Goal: Task Accomplishment & Management: Complete application form

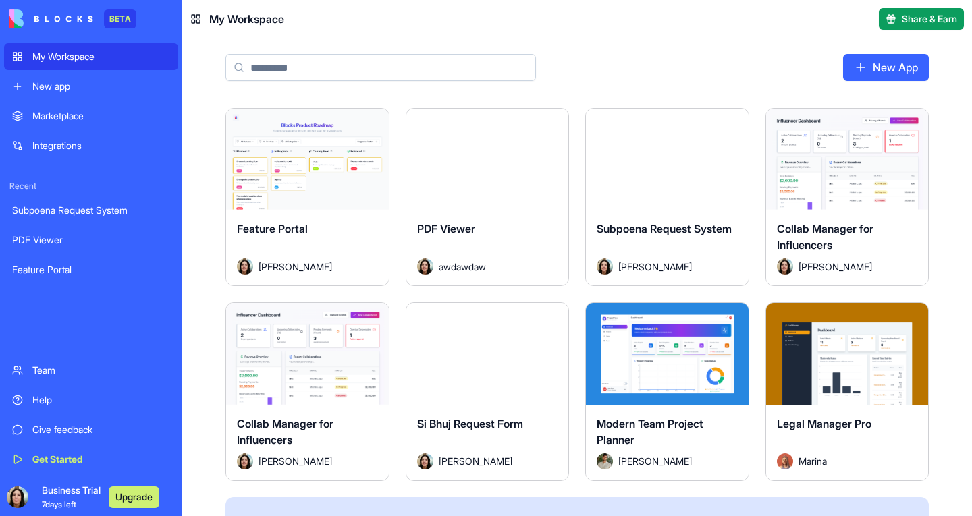
click at [627, 206] on div "Launch" at bounding box center [667, 159] width 163 height 101
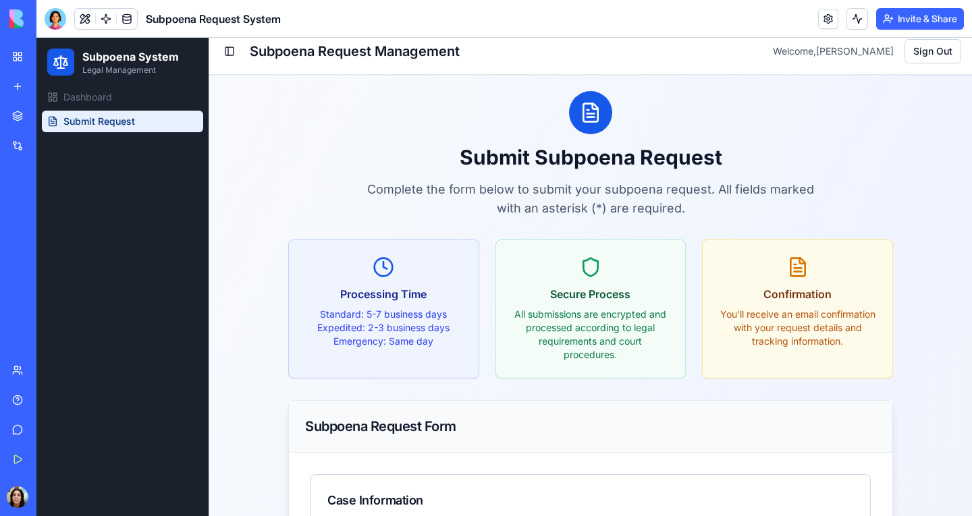
scroll to position [23, 0]
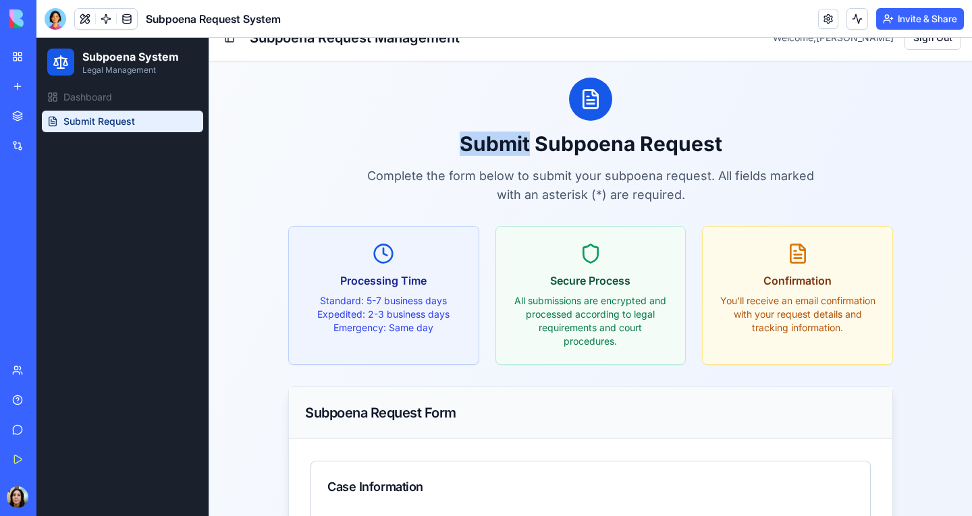
click at [379, 113] on div at bounding box center [590, 99] width 605 height 43
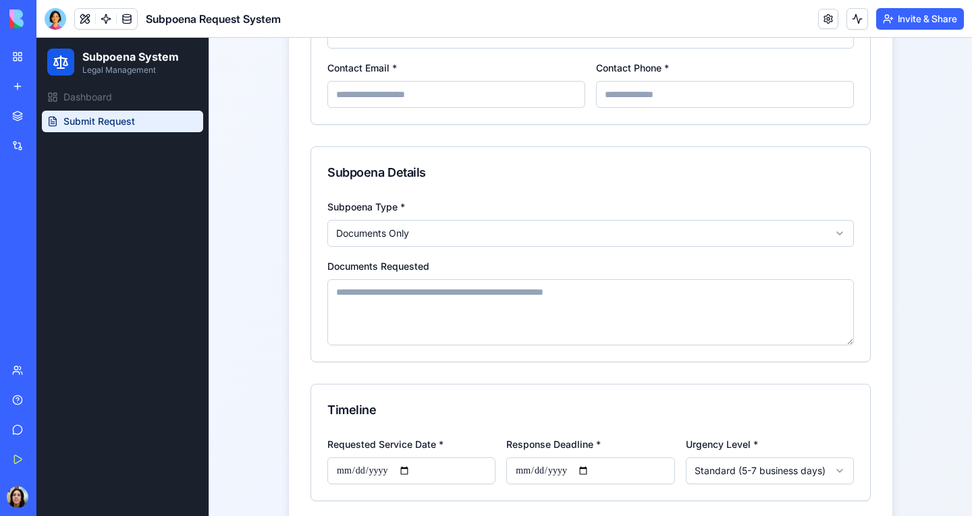
scroll to position [743, 0]
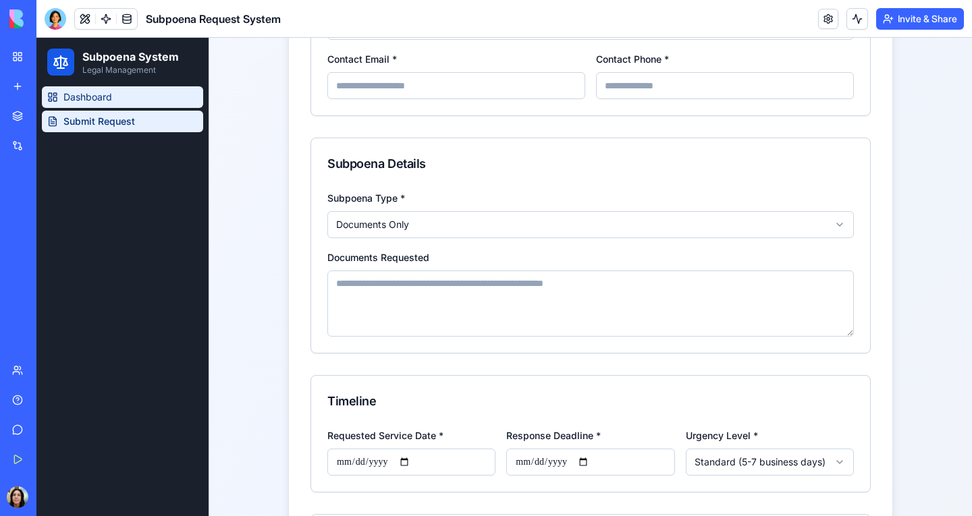
click at [93, 97] on span "Dashboard" at bounding box center [87, 96] width 49 height 13
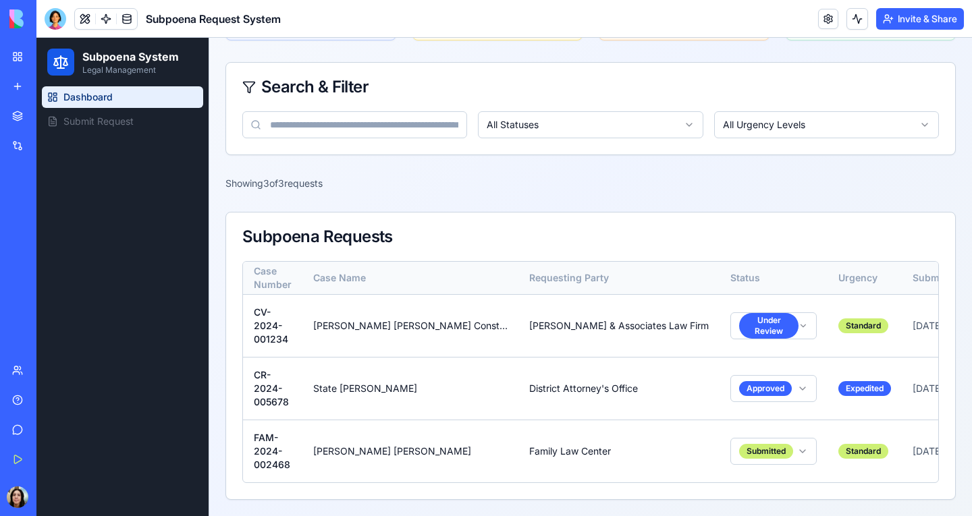
scroll to position [198, 0]
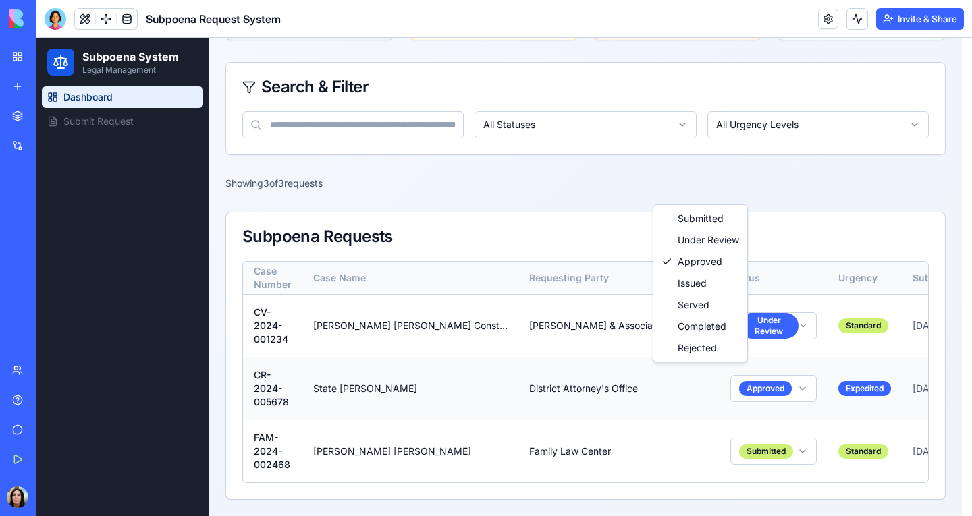
click at [704, 376] on html "Subpoena System Legal Management Dashboard Submit Request Toggle Sidebar Subpoe…" at bounding box center [503, 183] width 935 height 667
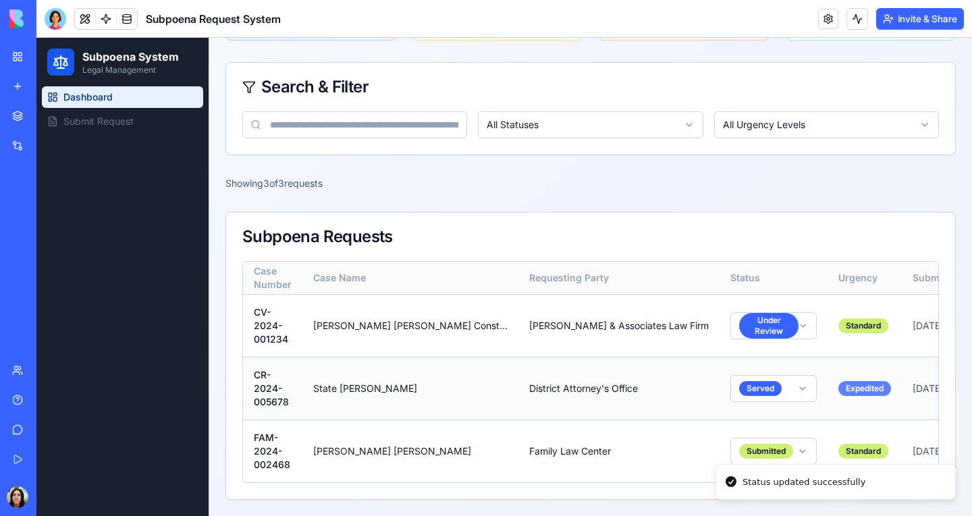
click at [838, 383] on div "Expedited" at bounding box center [864, 388] width 53 height 15
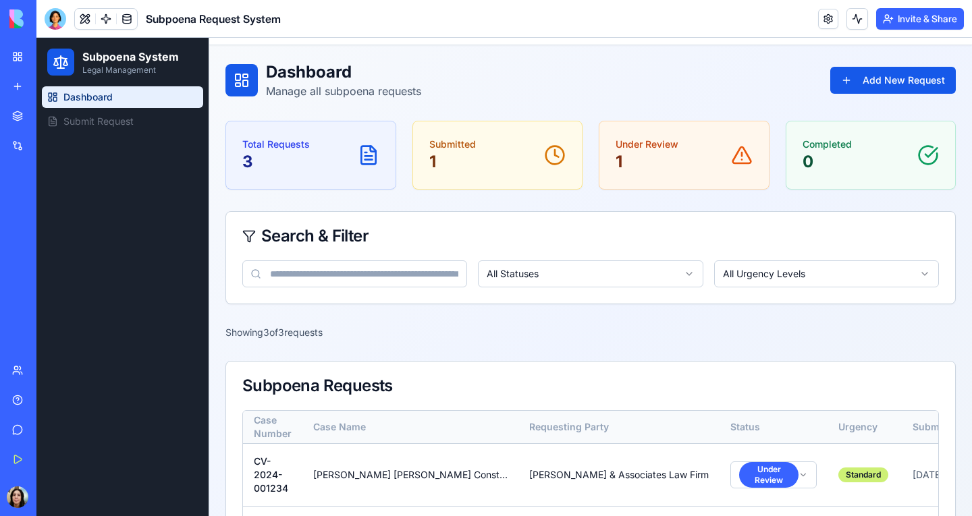
scroll to position [0, 0]
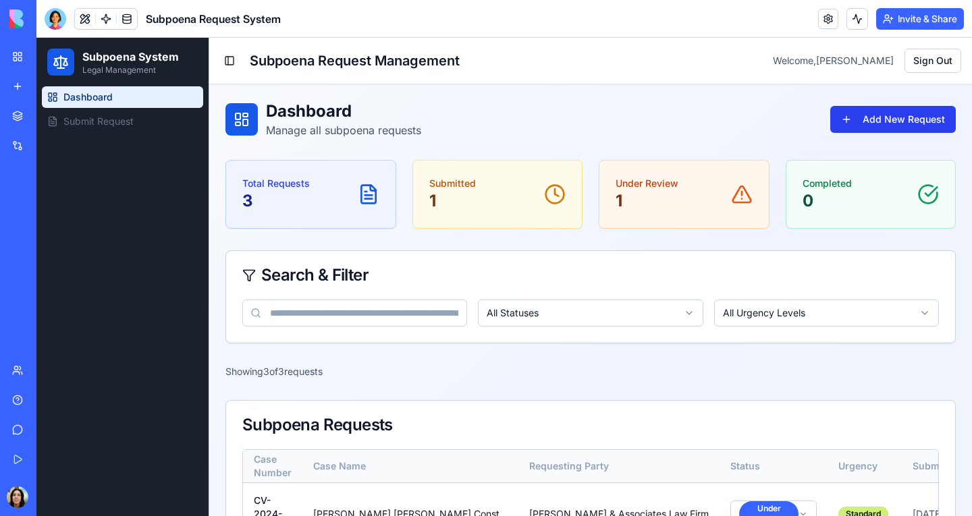
click at [912, 120] on button "Add New Request" at bounding box center [892, 119] width 125 height 27
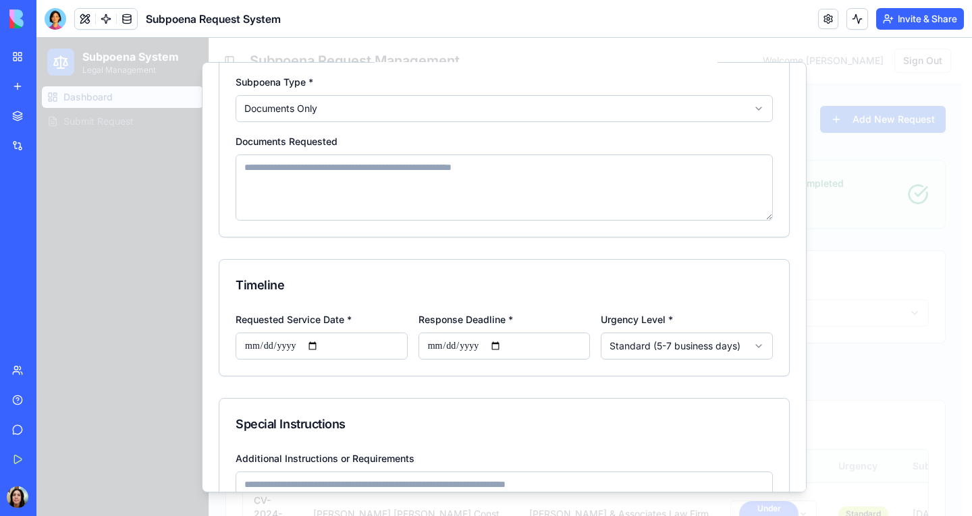
scroll to position [482, 0]
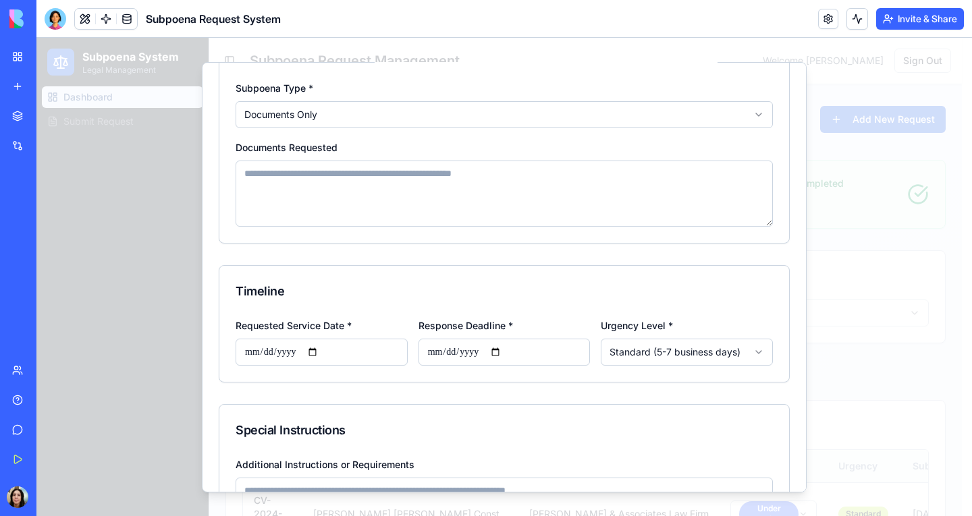
click at [698, 343] on body "**********" at bounding box center [498, 371] width 925 height 667
click at [501, 346] on body "**********" at bounding box center [498, 371] width 925 height 667
click at [348, 355] on input "Requested Service Date *" at bounding box center [321, 351] width 172 height 27
click at [876, 262] on div at bounding box center [503, 277] width 935 height 478
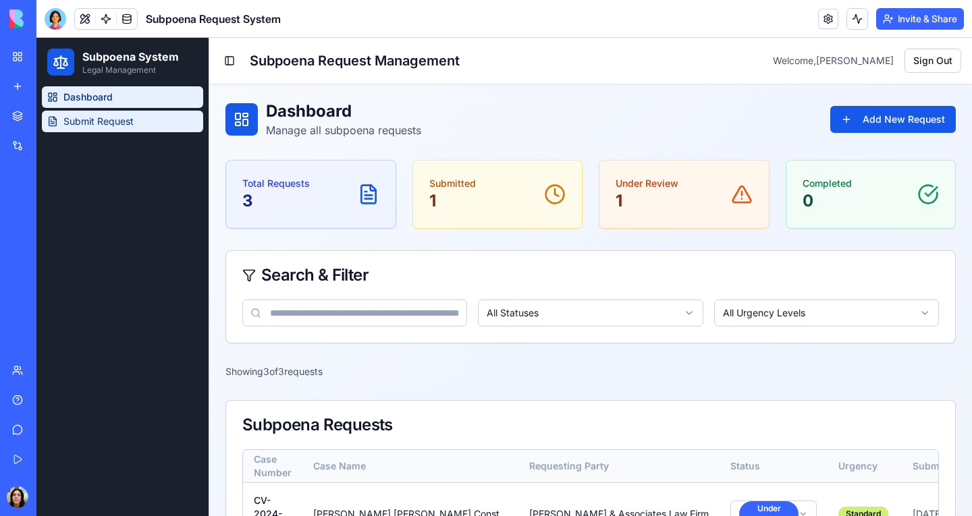
click at [116, 122] on span "Submit Request" at bounding box center [98, 121] width 70 height 13
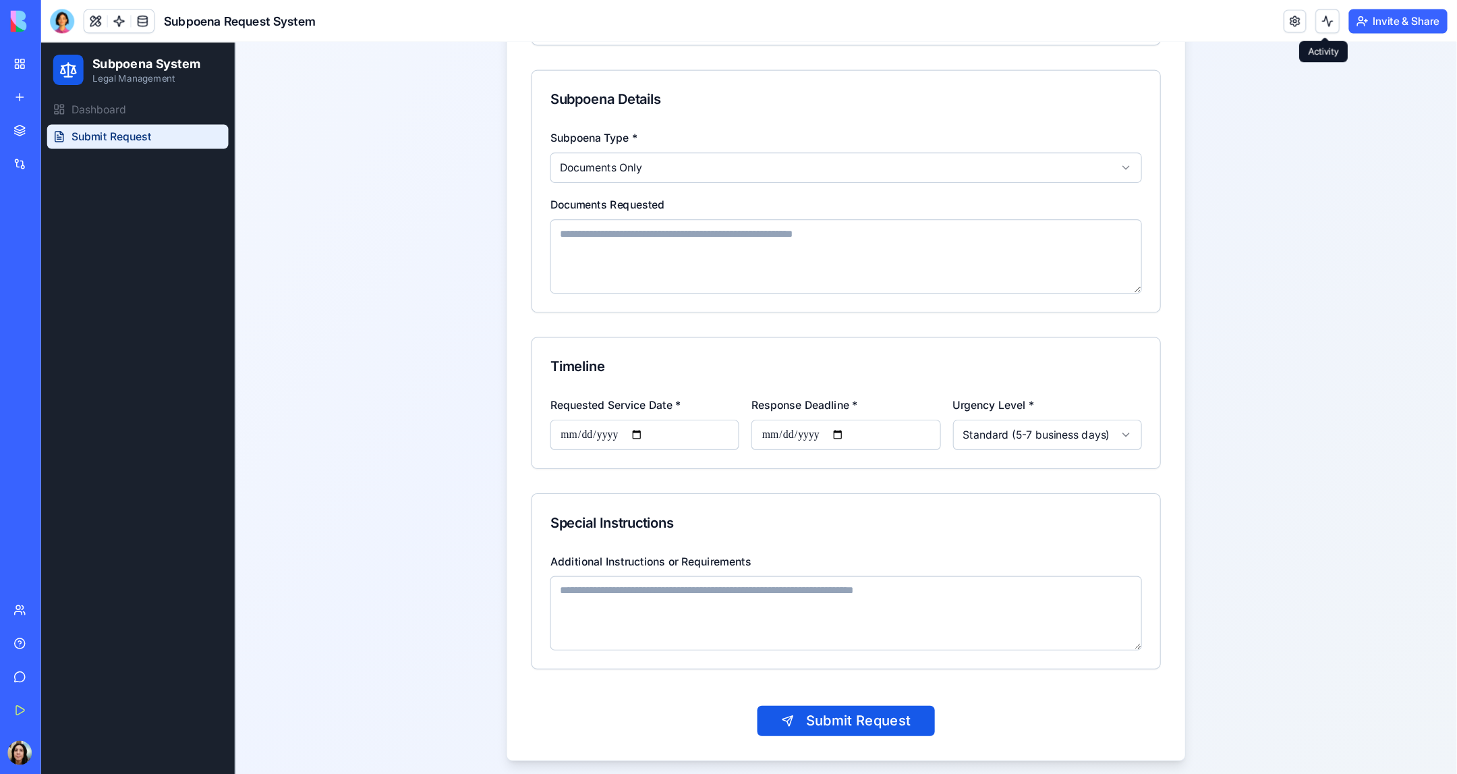
scroll to position [733, 0]
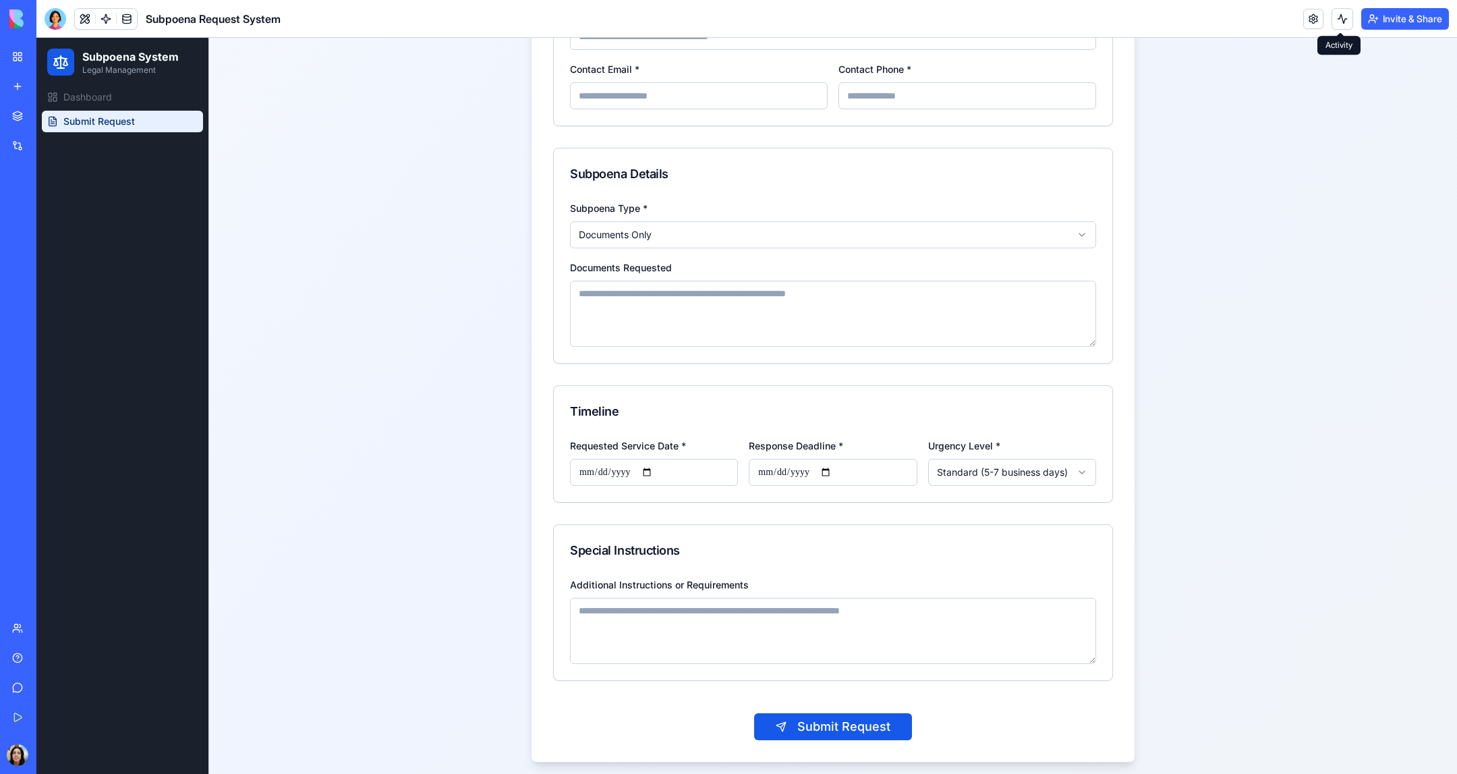
drag, startPoint x: 911, startPoint y: 43, endPoint x: 453, endPoint y: 555, distance: 686.2
click at [417, 515] on div "**********" at bounding box center [833, 65] width 1248 height 1427
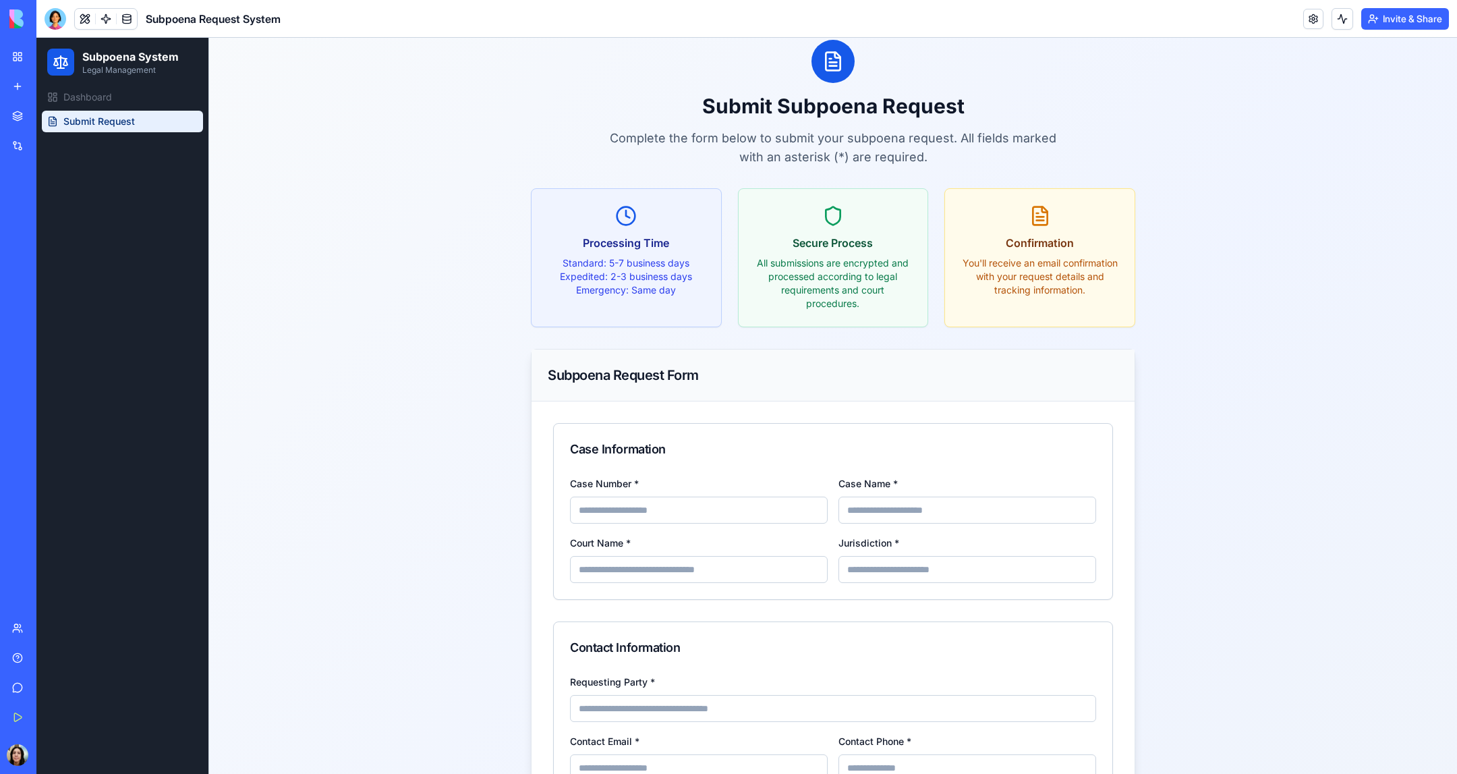
scroll to position [0, 0]
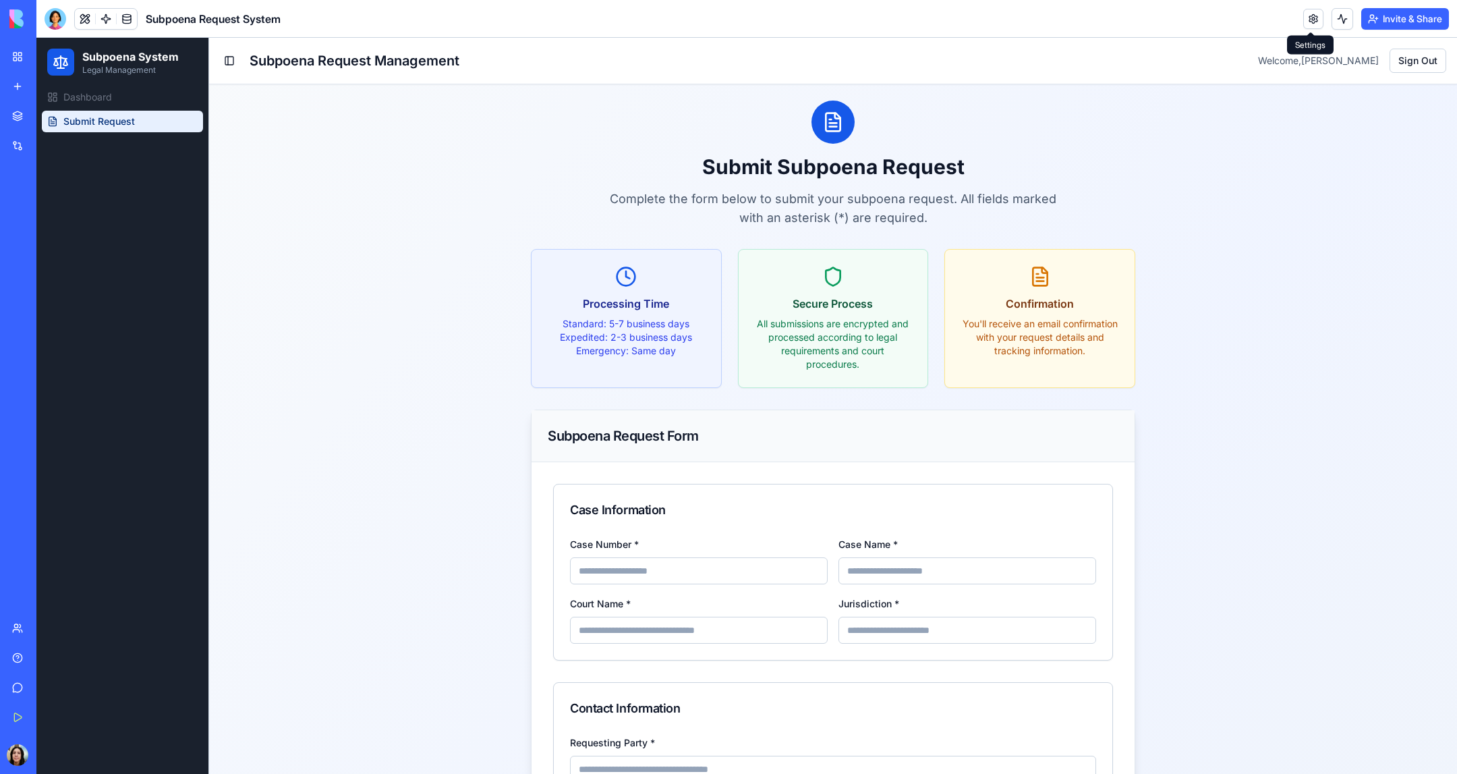
click at [971, 12] on link at bounding box center [1314, 19] width 20 height 20
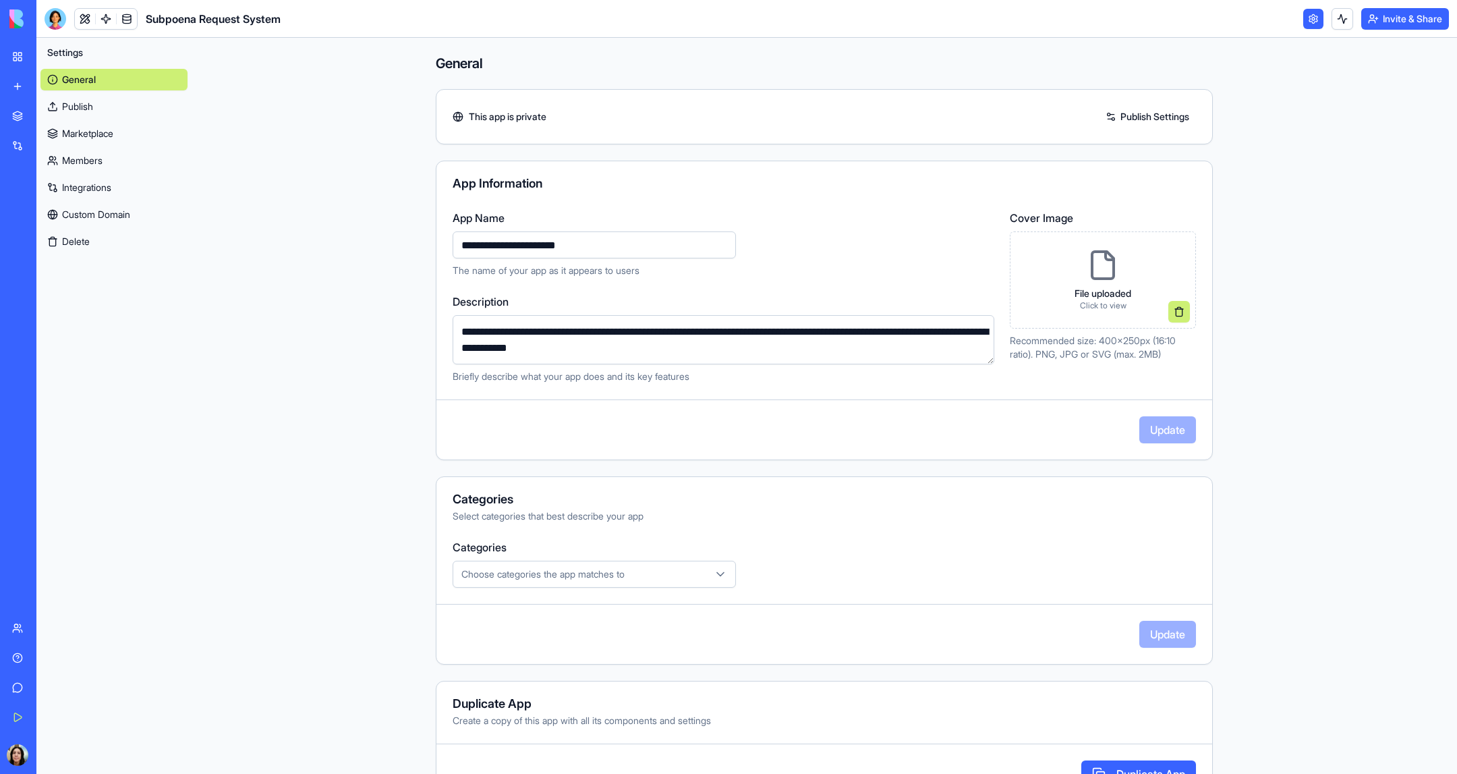
click at [971, 108] on link "Publish Settings" at bounding box center [1147, 117] width 97 height 22
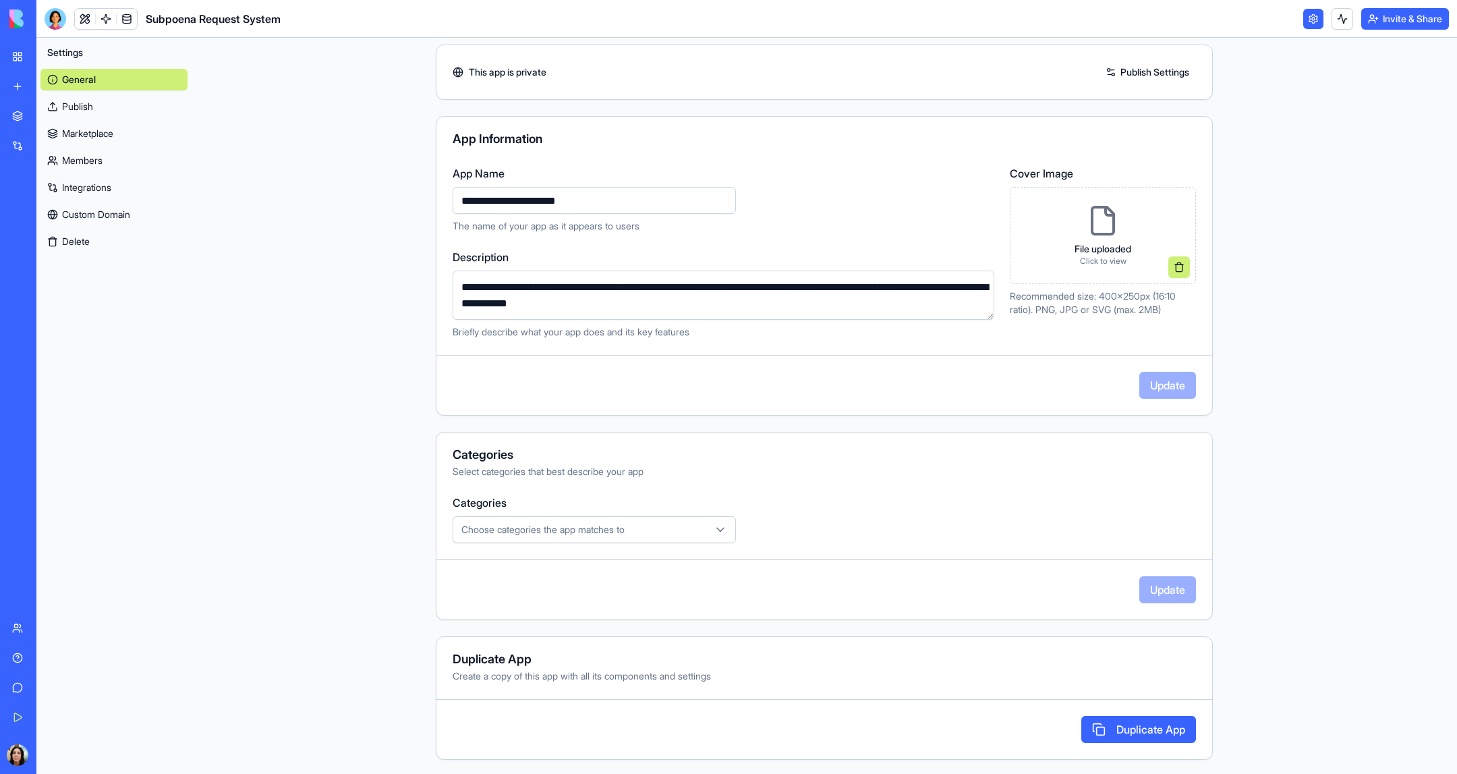
scroll to position [45, 0]
click at [702, 515] on div "Choose categories the app matches to" at bounding box center [594, 529] width 277 height 13
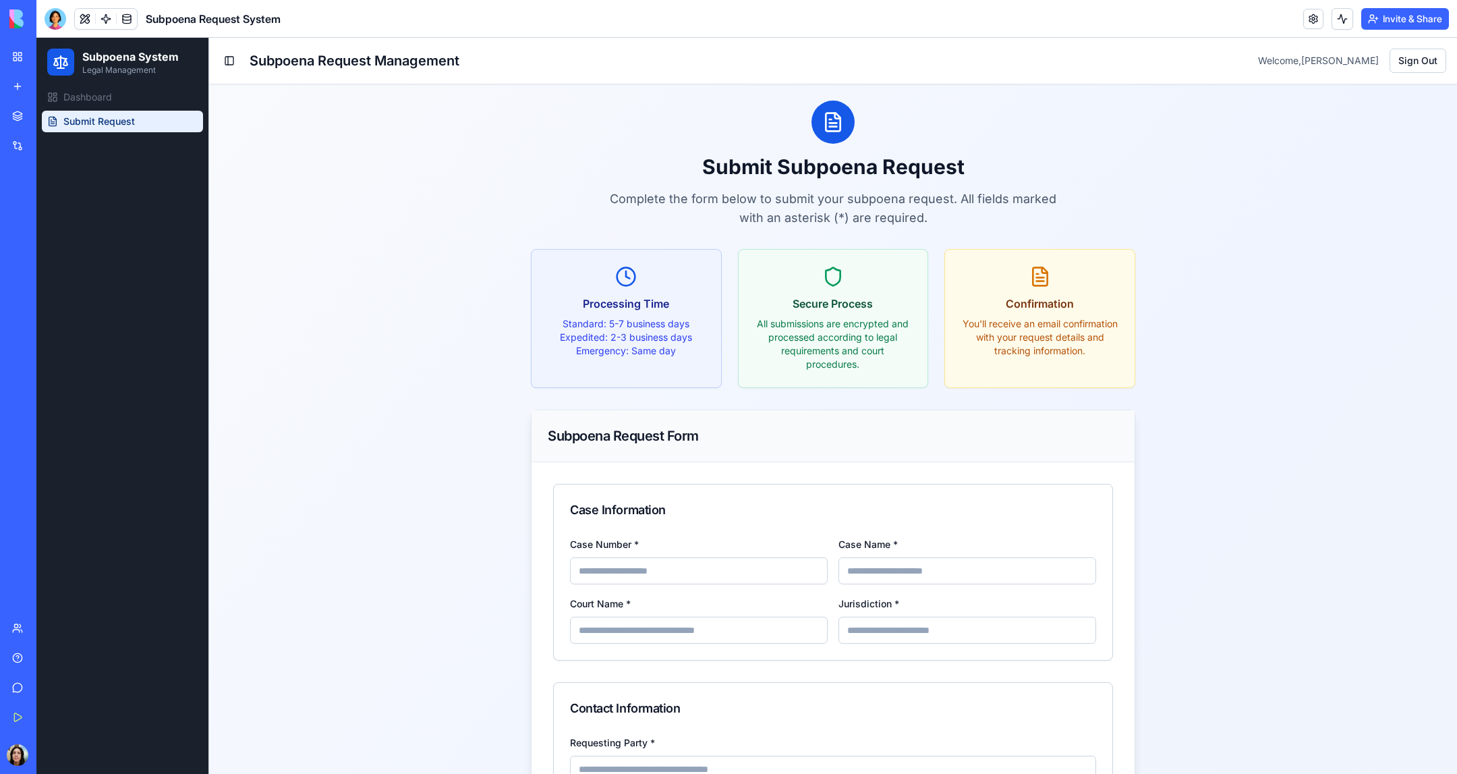
click at [971, 18] on button at bounding box center [1343, 19] width 22 height 22
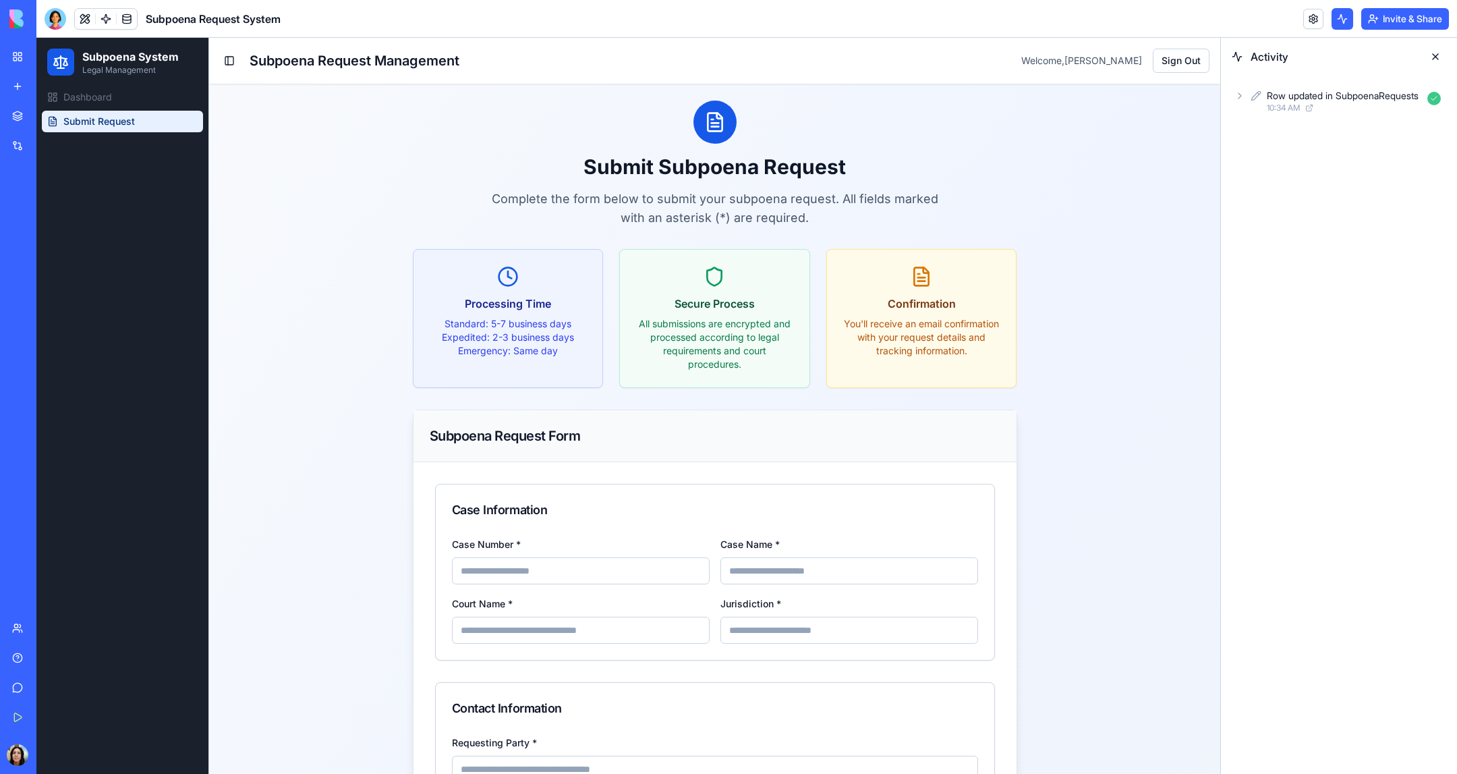
click at [971, 55] on button at bounding box center [1436, 57] width 22 height 22
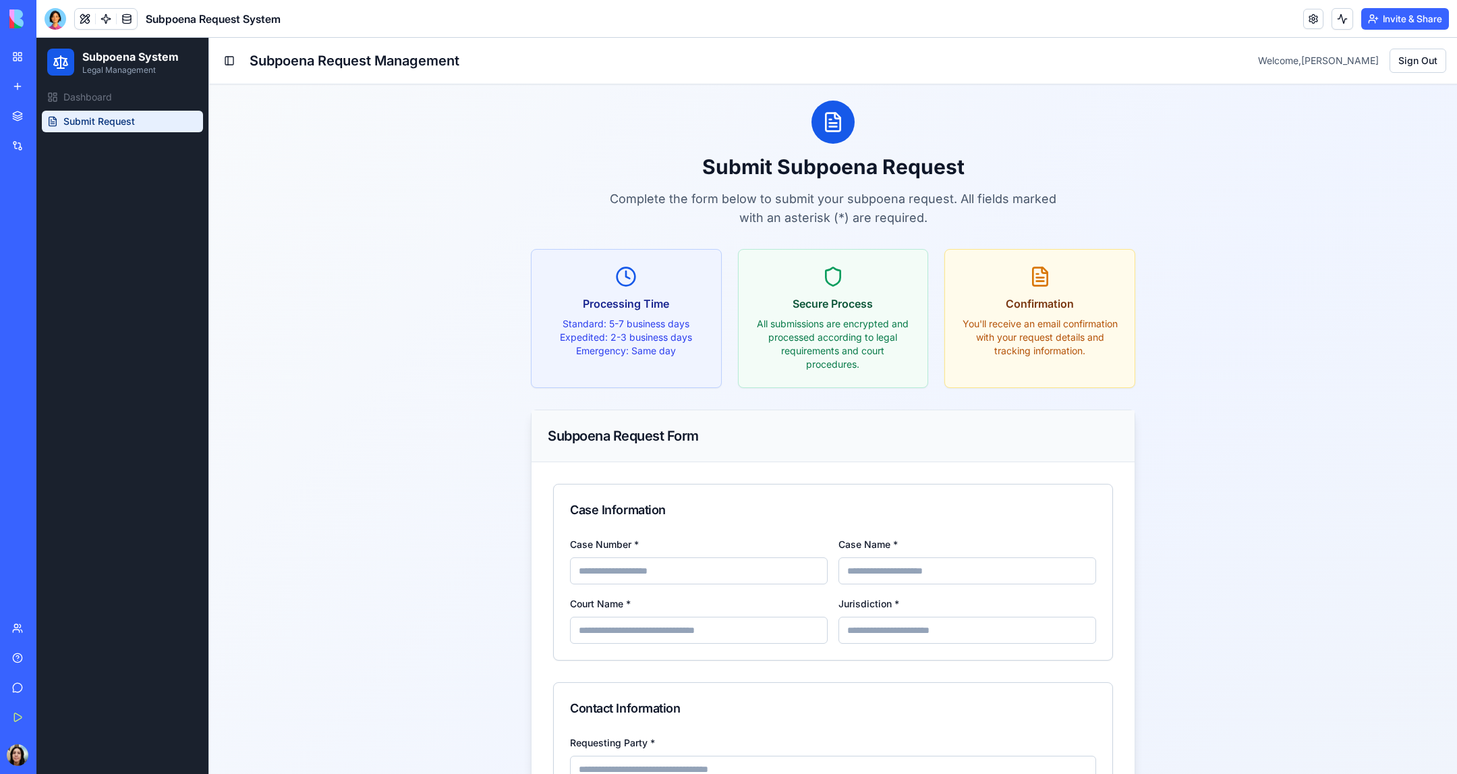
click at [81, 96] on span "Dashboard" at bounding box center [87, 96] width 49 height 13
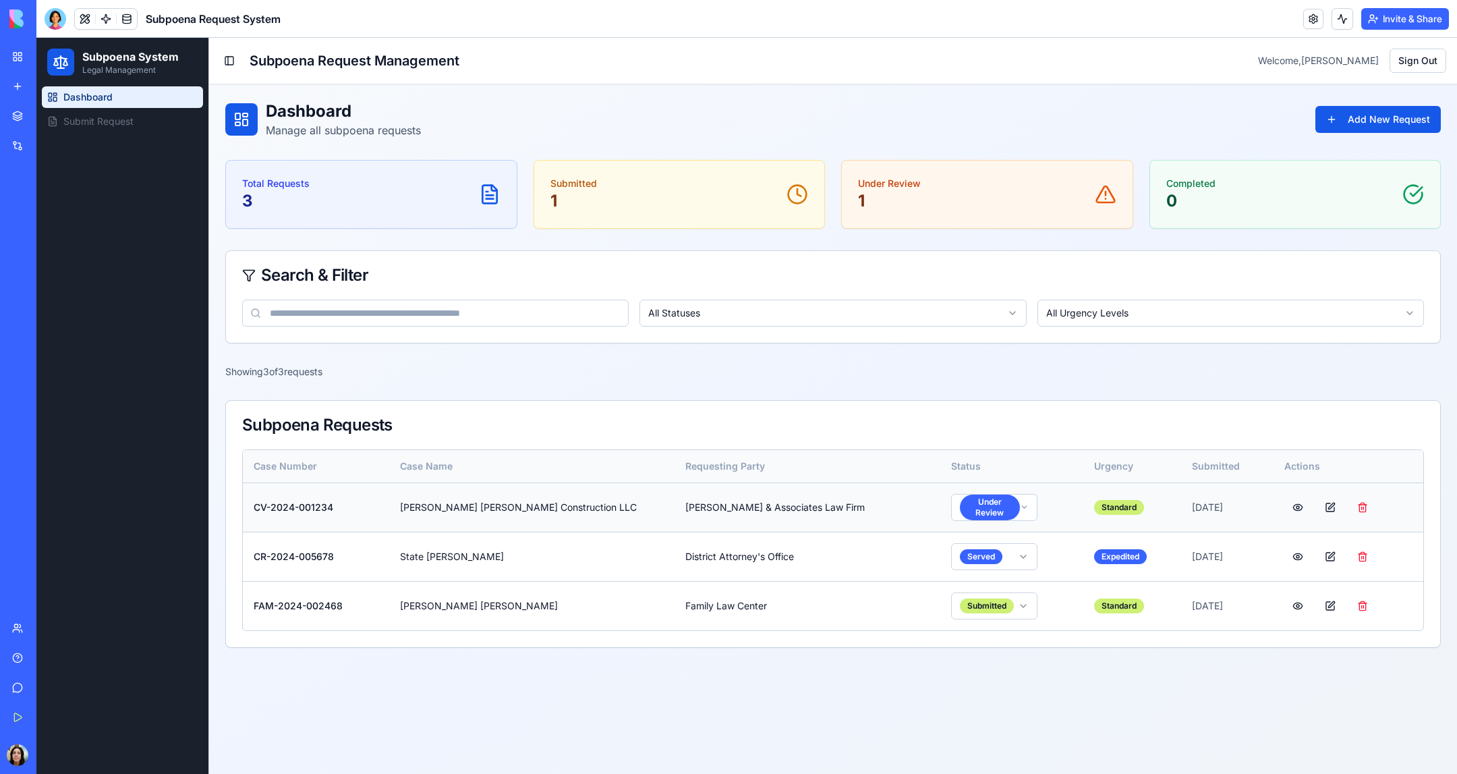
click at [971, 502] on button at bounding box center [1330, 507] width 27 height 24
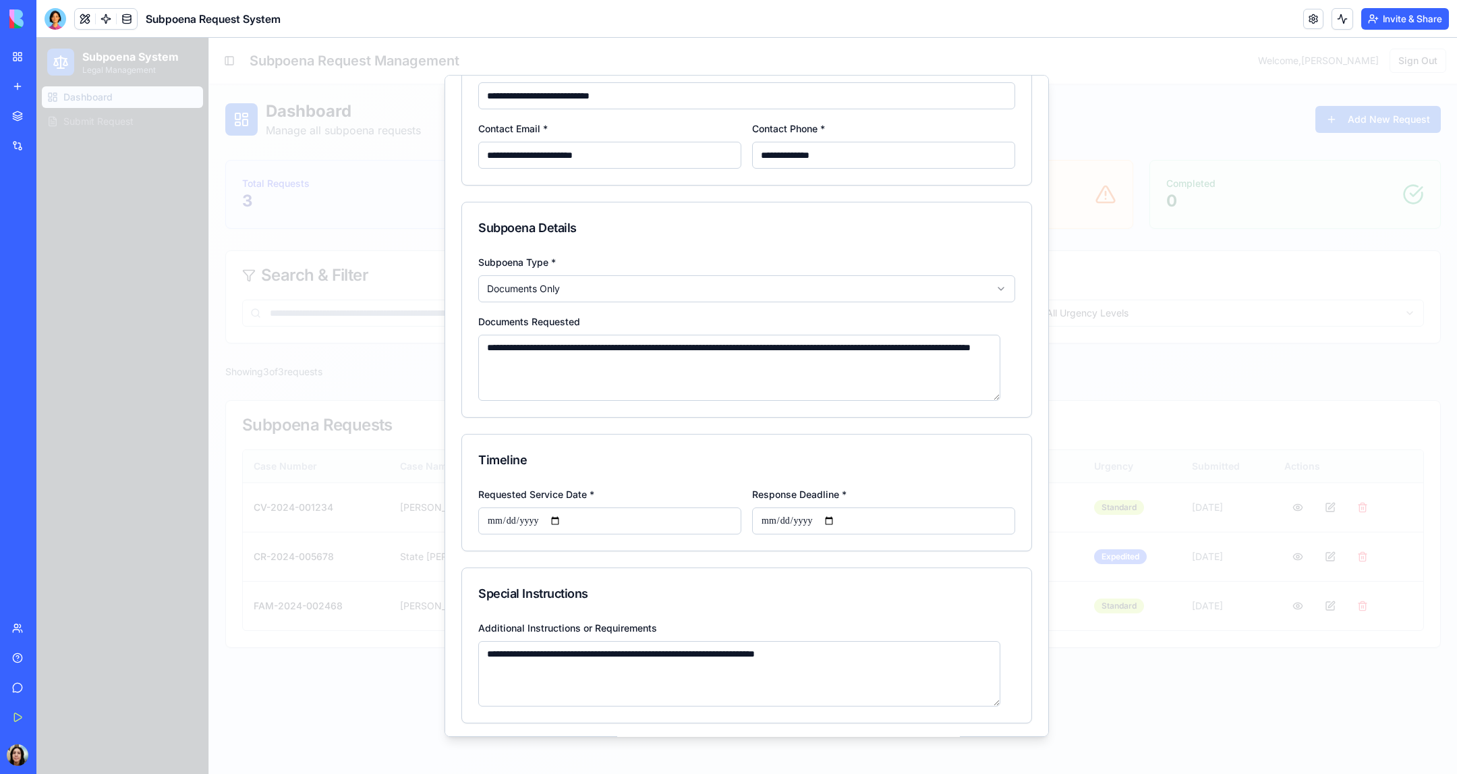
scroll to position [573, 0]
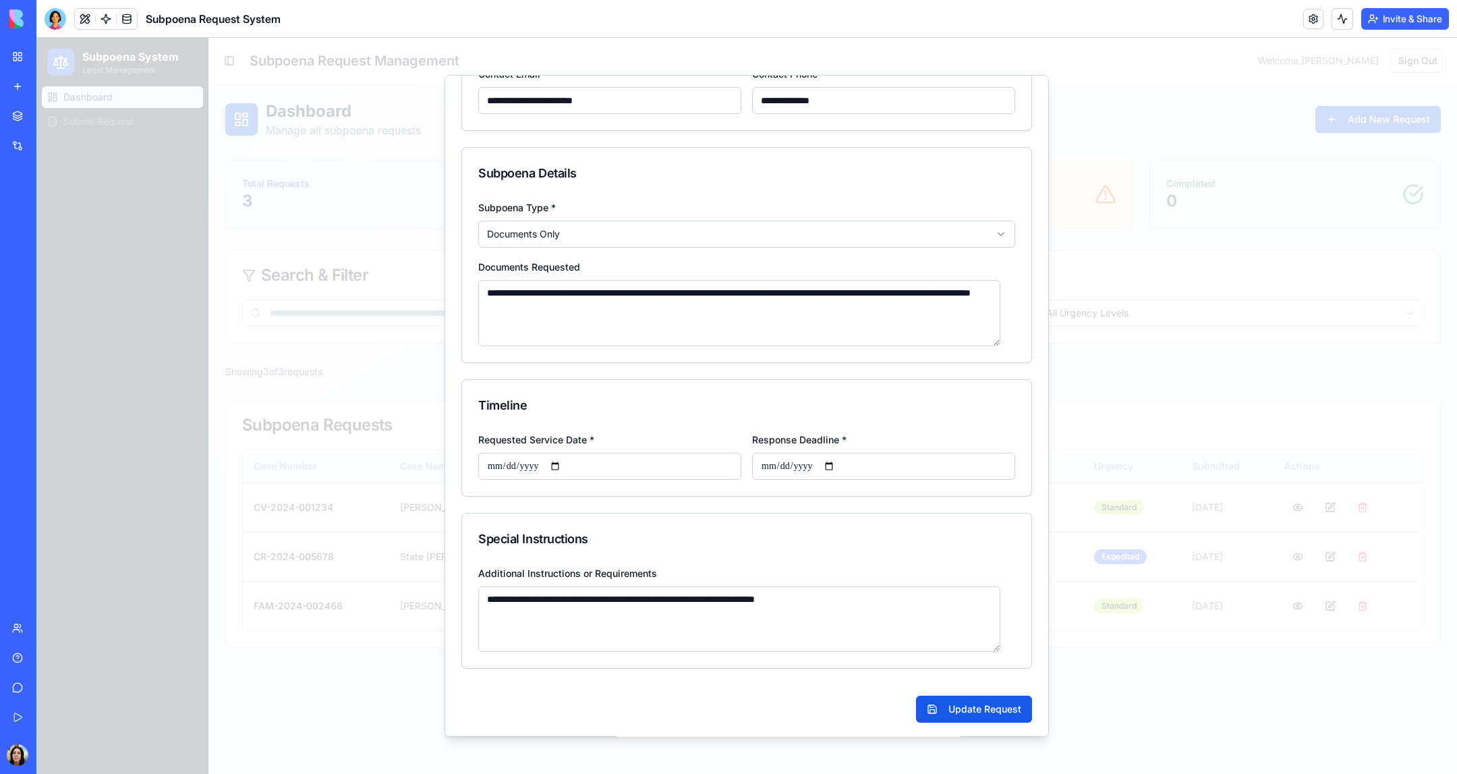
click at [971, 332] on div at bounding box center [746, 406] width 1421 height 736
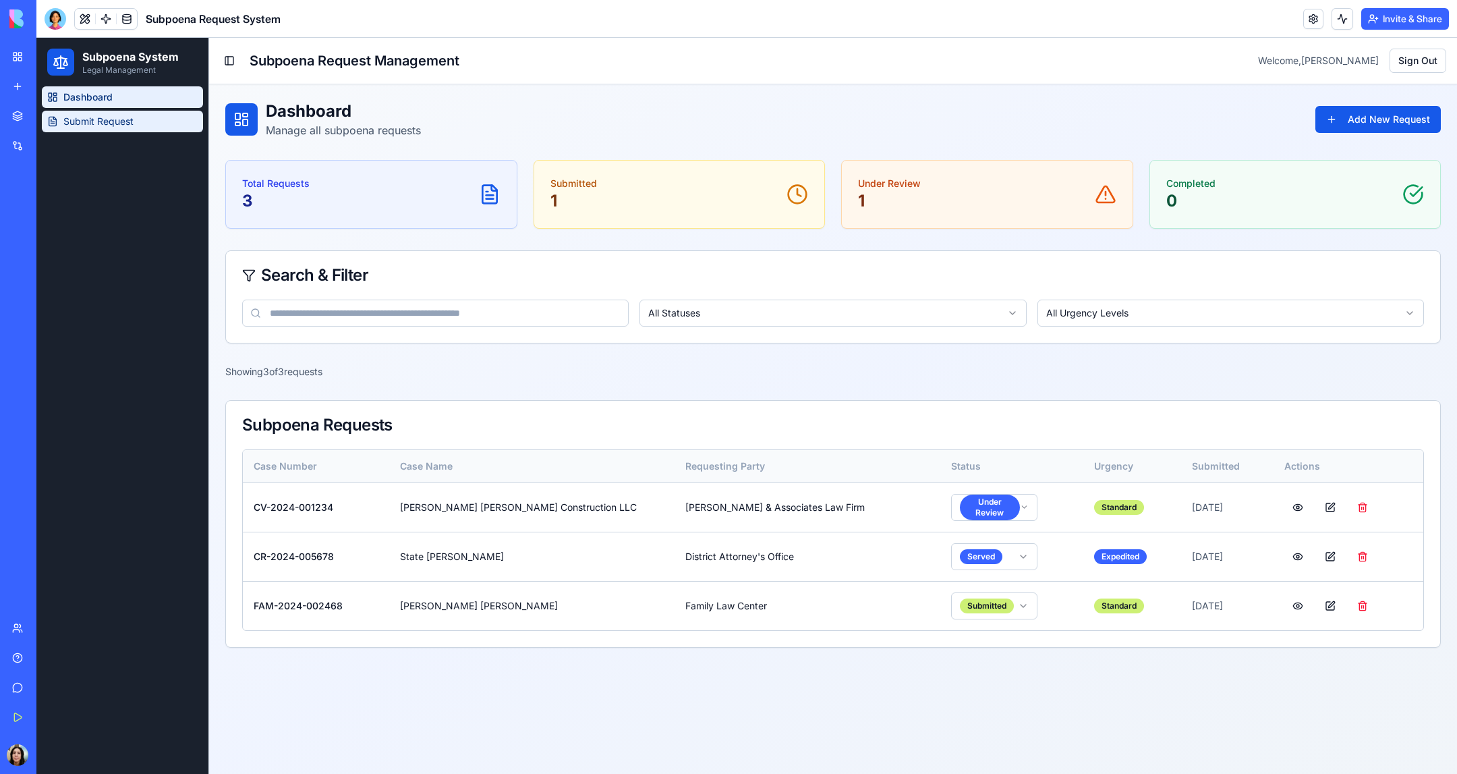
click at [90, 117] on span "Submit Request" at bounding box center [98, 121] width 70 height 13
